Goal: Find specific page/section: Find specific page/section

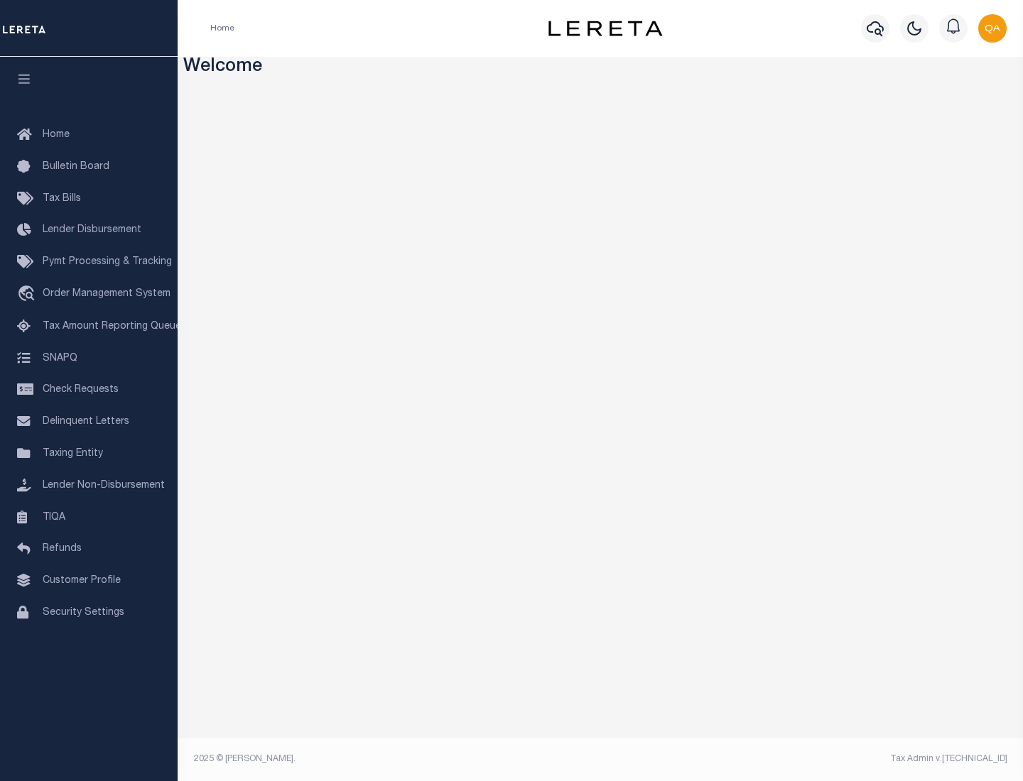
click at [89, 517] on link "TIQA" at bounding box center [89, 518] width 178 height 32
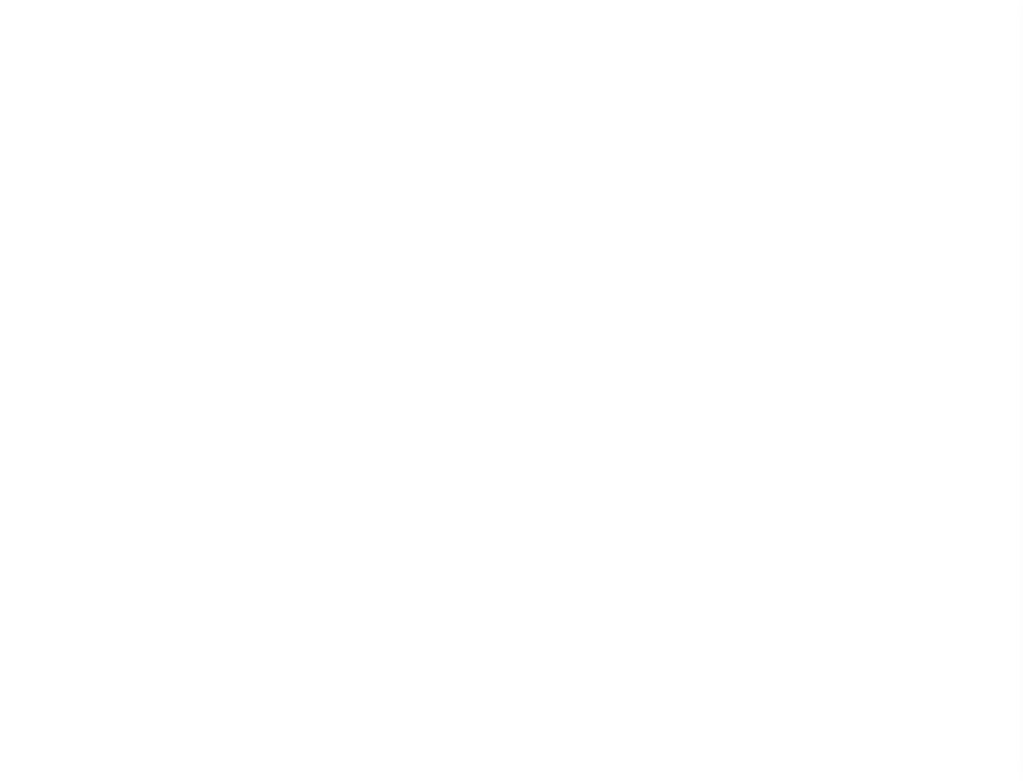
select select "200"
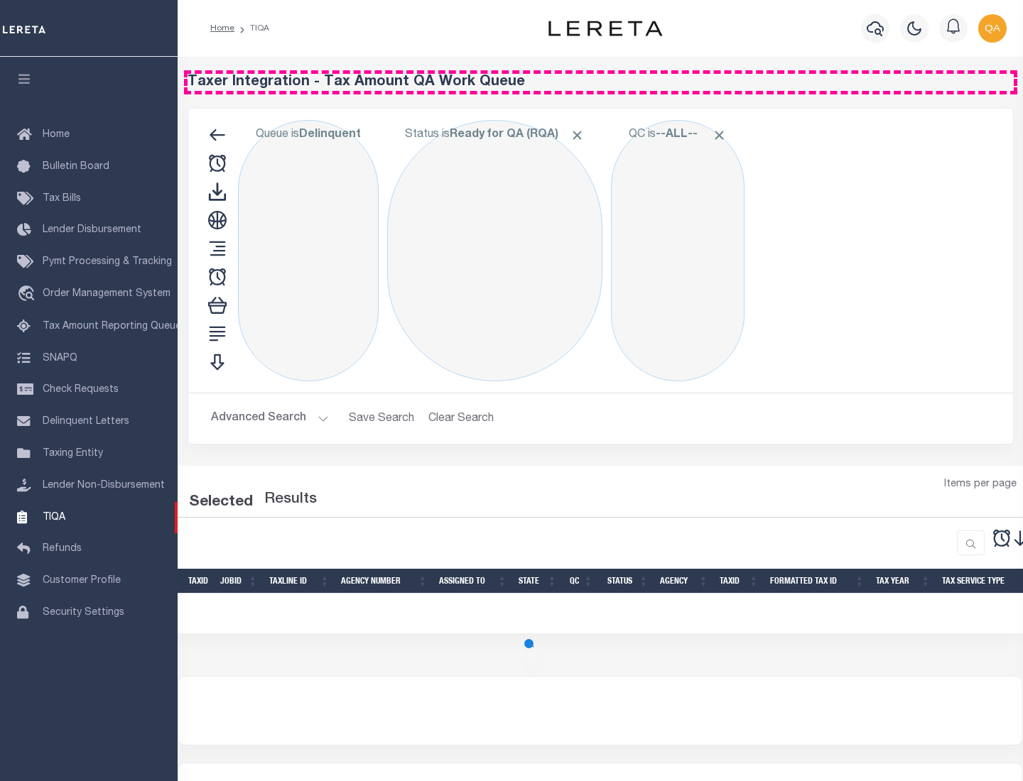
select select "200"
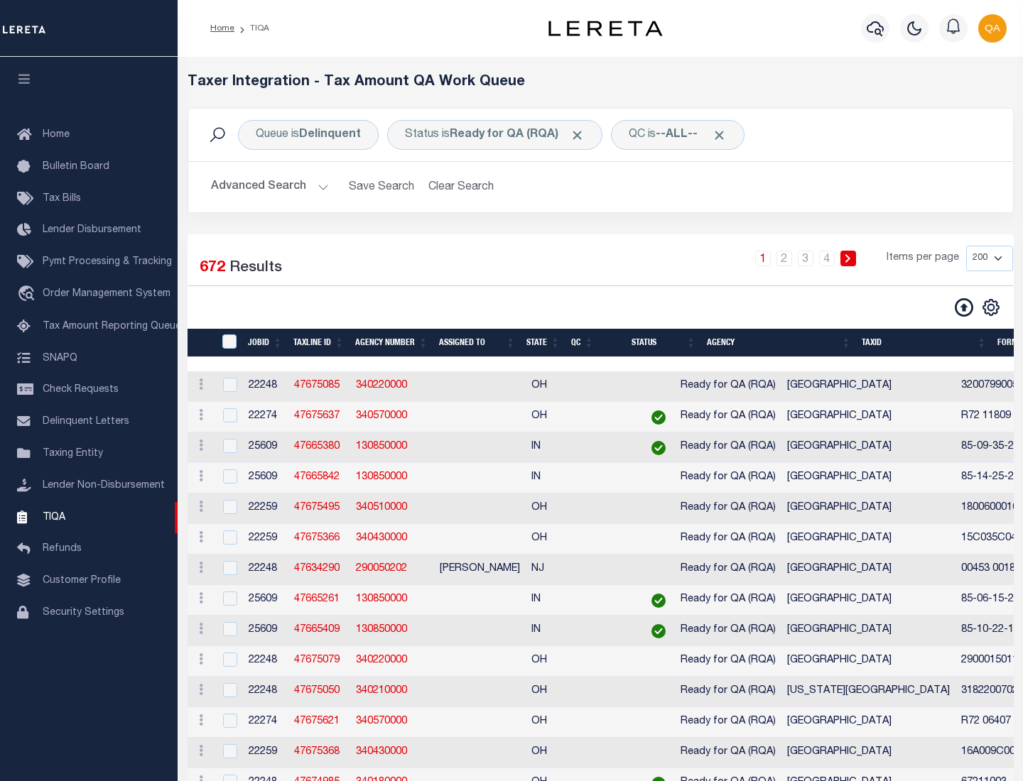
click at [582, 135] on span "Click to Remove" at bounding box center [577, 135] width 15 height 15
